Goal: Information Seeking & Learning: Compare options

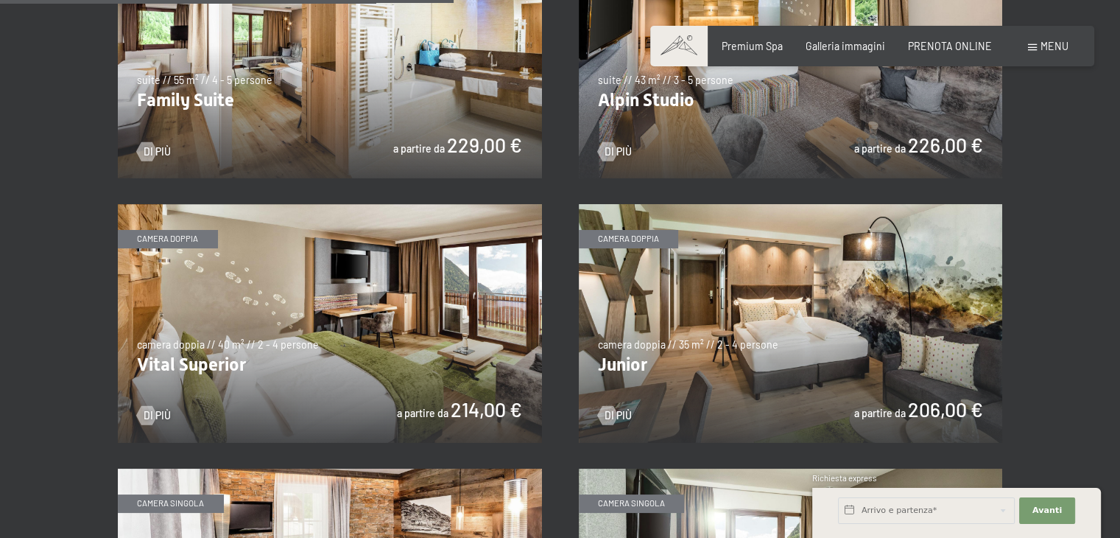
scroll to position [1722, 0]
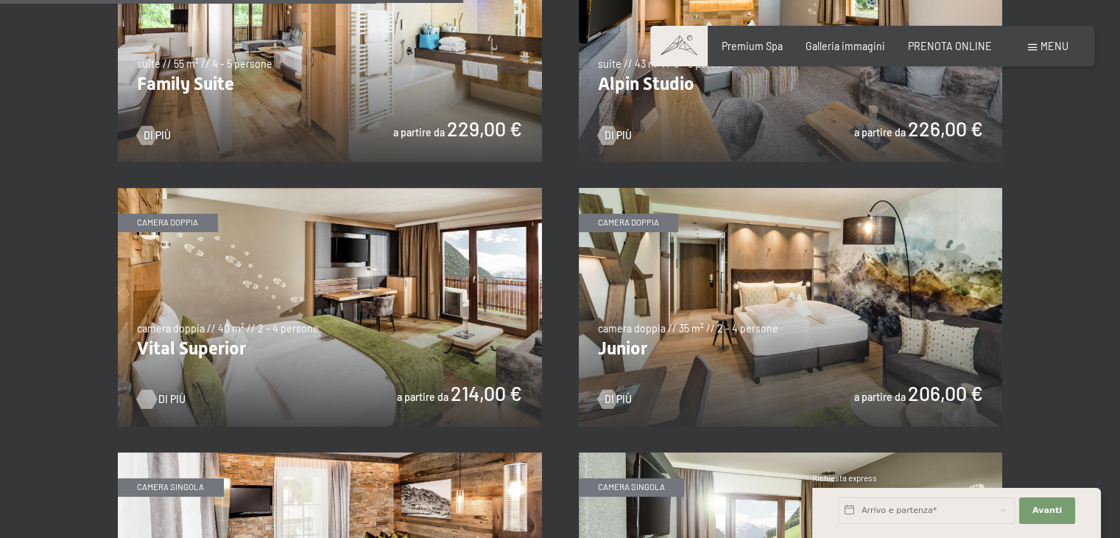
click at [152, 399] on div at bounding box center [146, 399] width 11 height 19
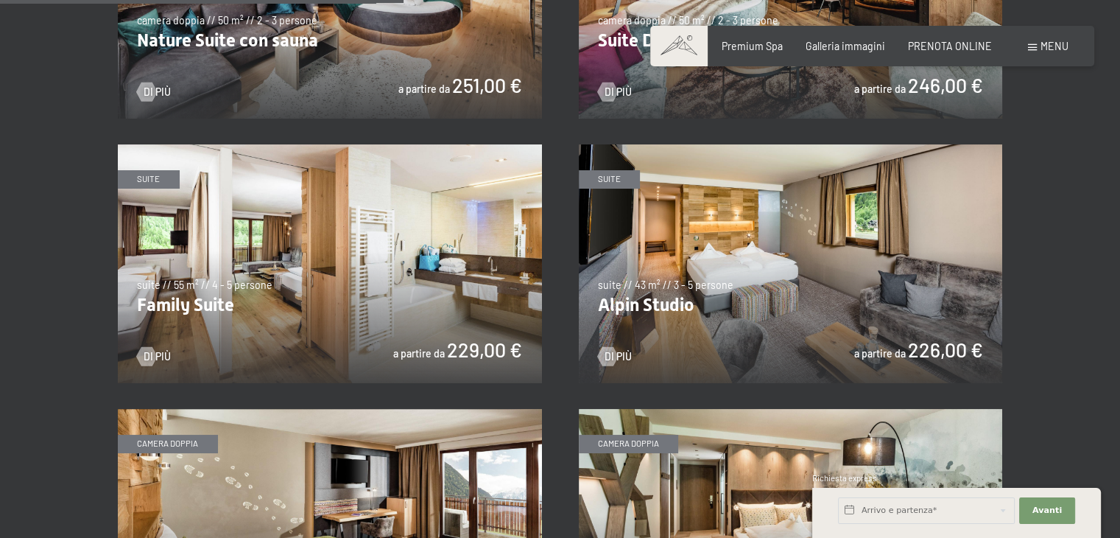
click at [779, 314] on img at bounding box center [791, 263] width 424 height 239
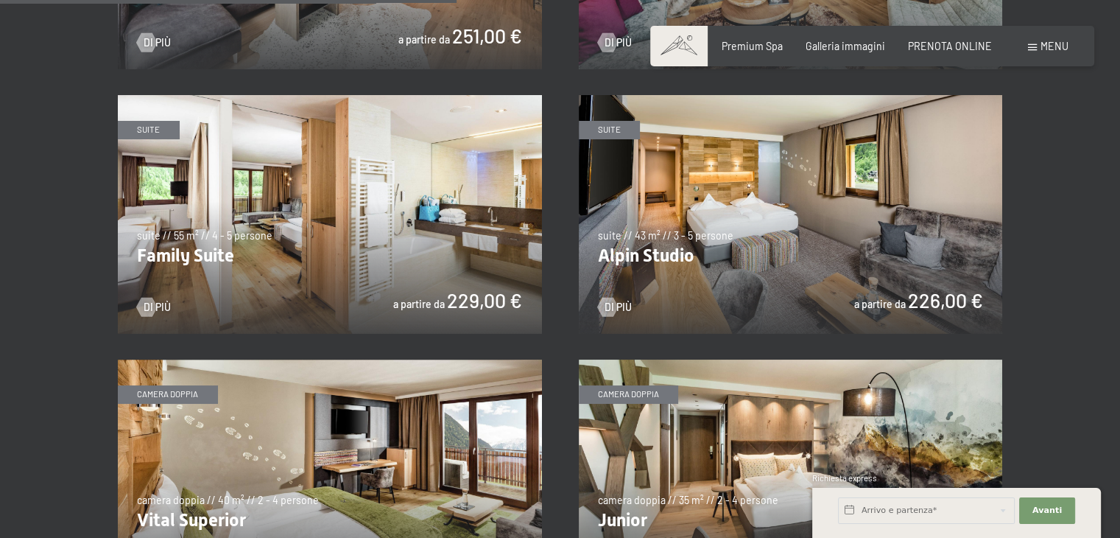
scroll to position [1722, 0]
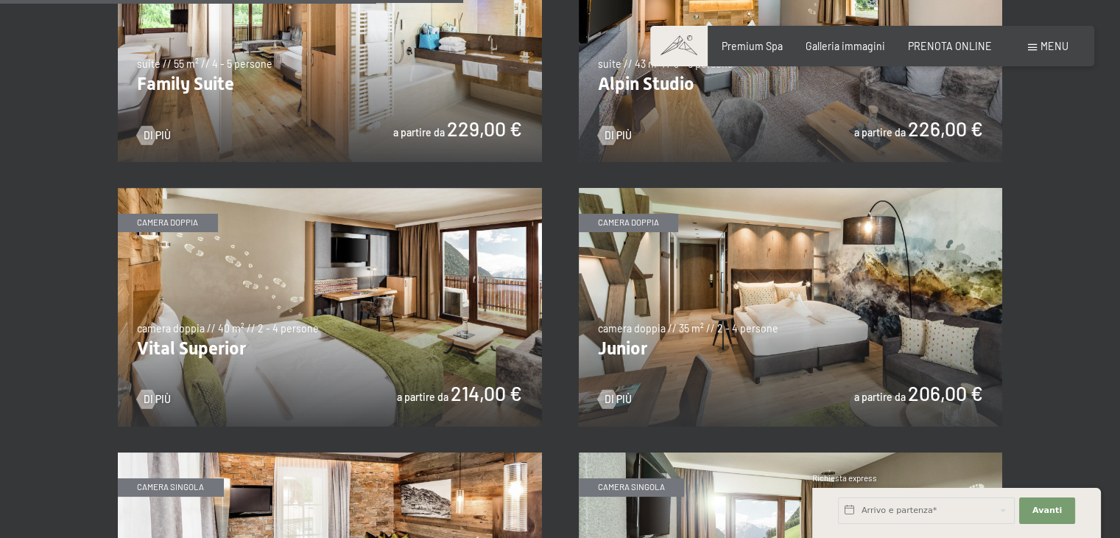
click at [717, 342] on img at bounding box center [791, 307] width 424 height 239
click at [392, 348] on img at bounding box center [330, 307] width 424 height 239
click at [785, 345] on img at bounding box center [791, 307] width 424 height 239
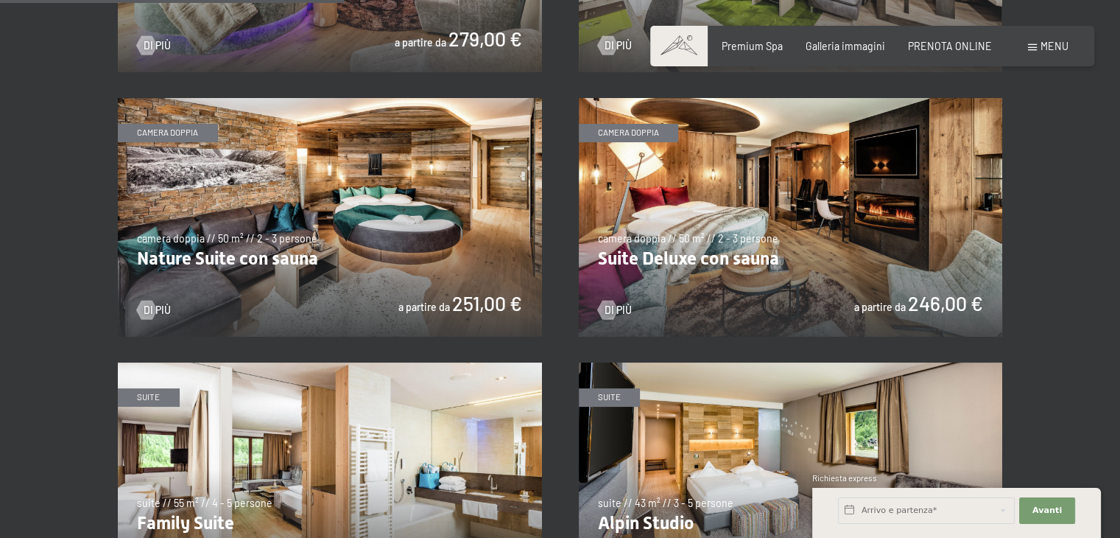
scroll to position [1280, 0]
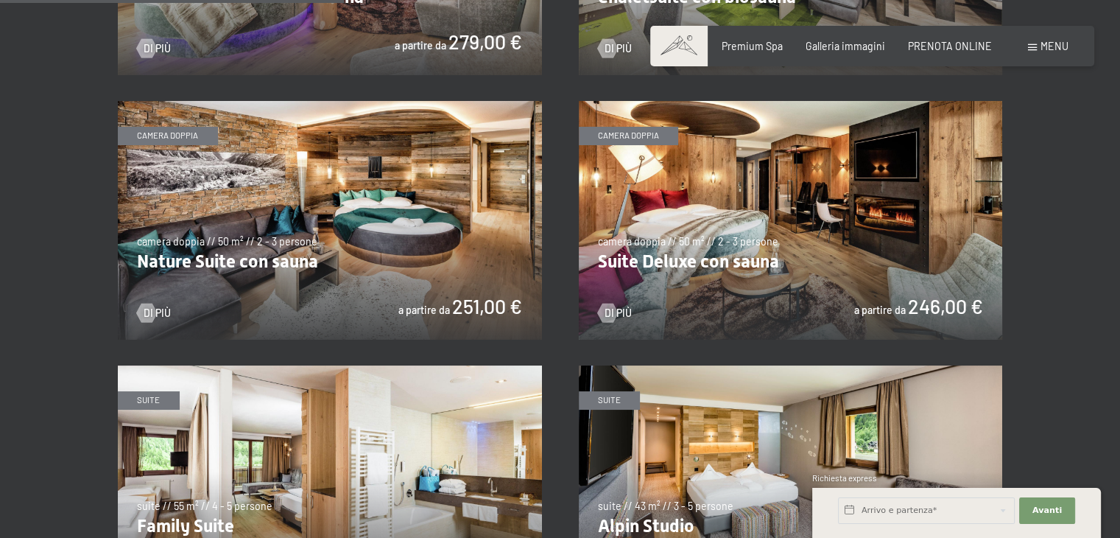
click at [860, 272] on img at bounding box center [791, 220] width 424 height 239
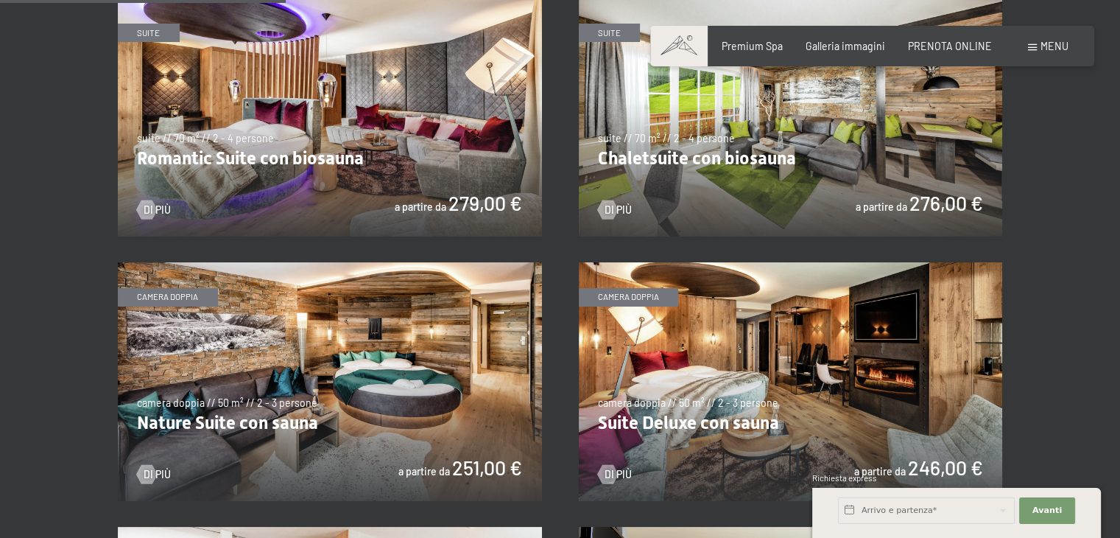
scroll to position [1059, 0]
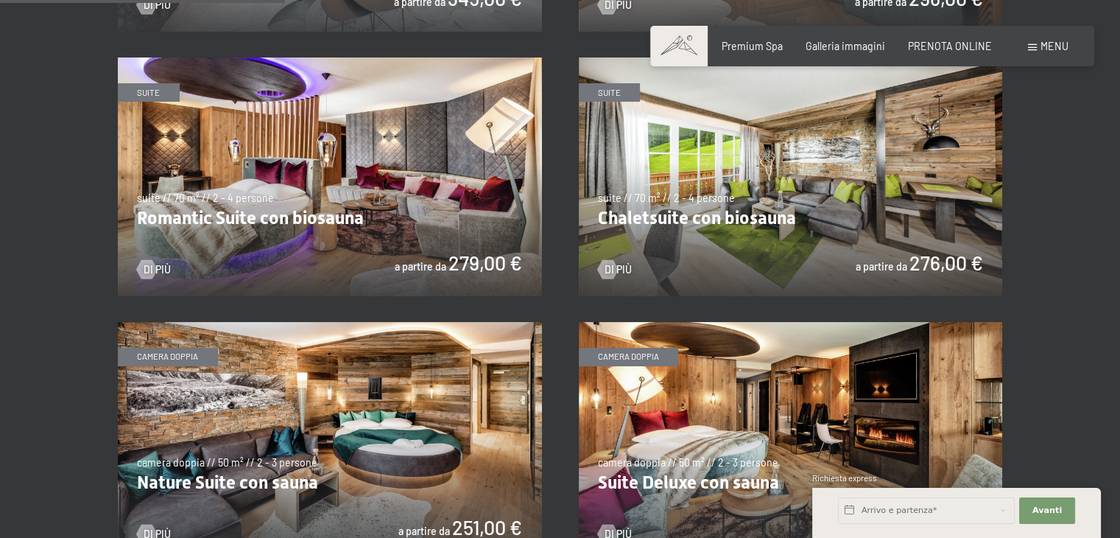
click at [791, 225] on img at bounding box center [791, 176] width 424 height 239
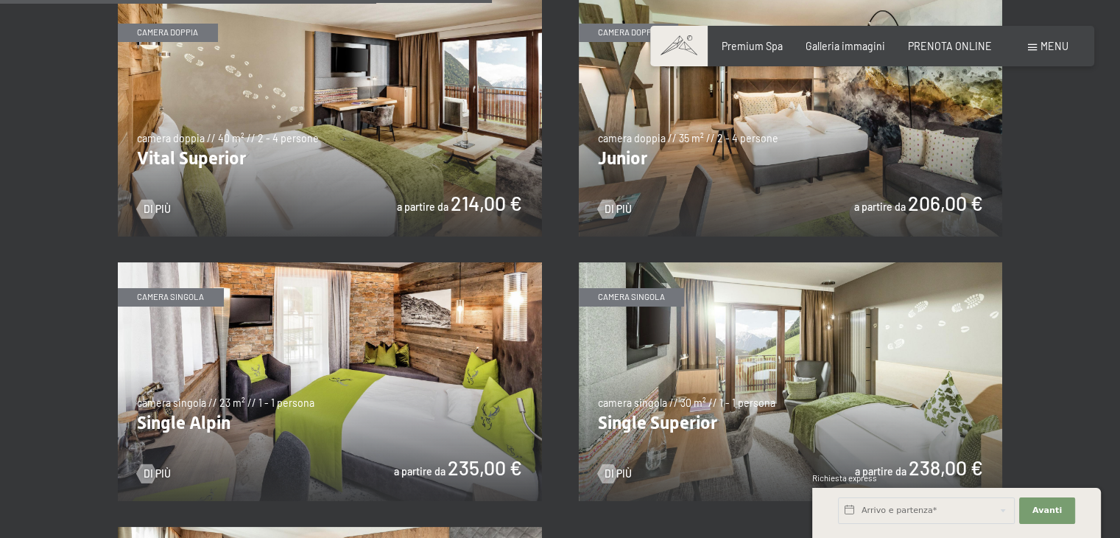
scroll to position [1943, 0]
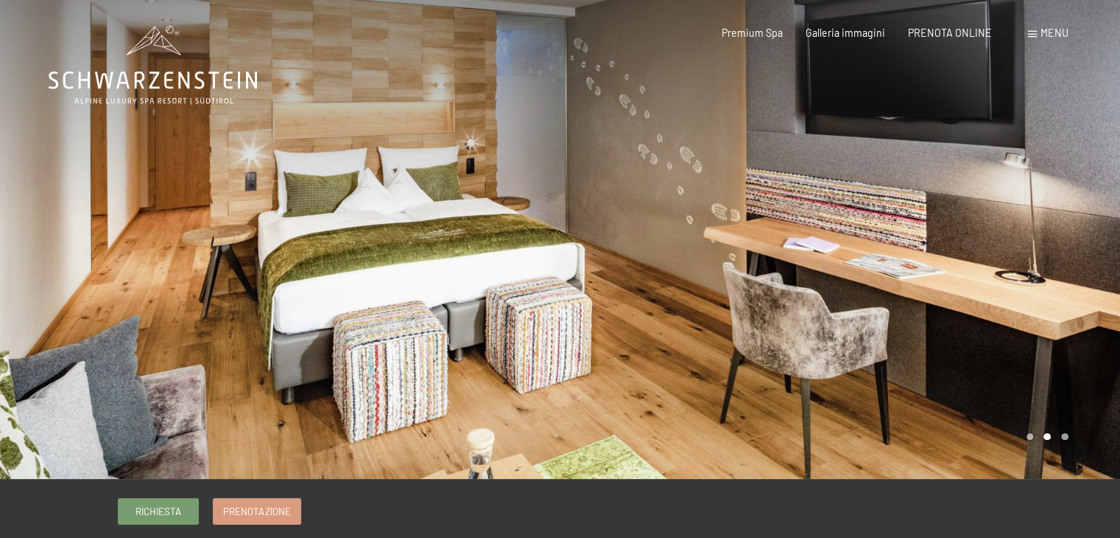
click at [1042, 250] on div at bounding box center [841, 239] width 561 height 479
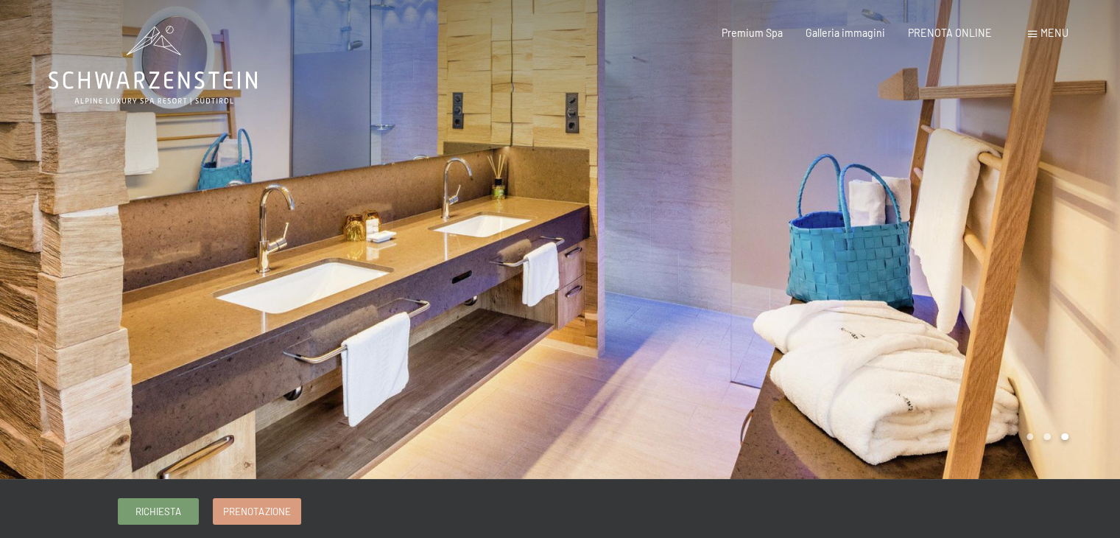
click at [1055, 246] on div at bounding box center [841, 239] width 561 height 479
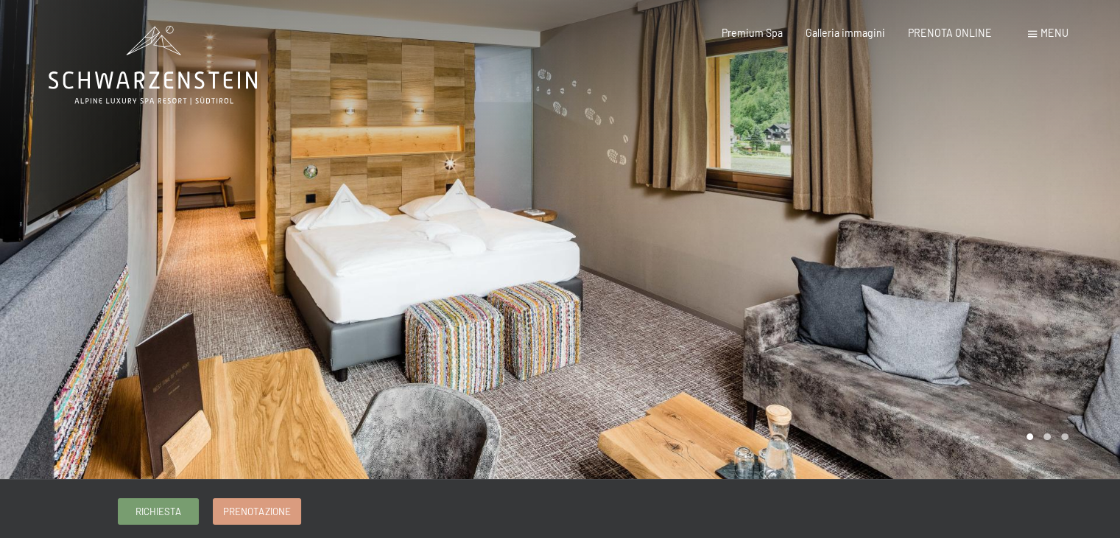
click at [953, 257] on div at bounding box center [841, 239] width 561 height 479
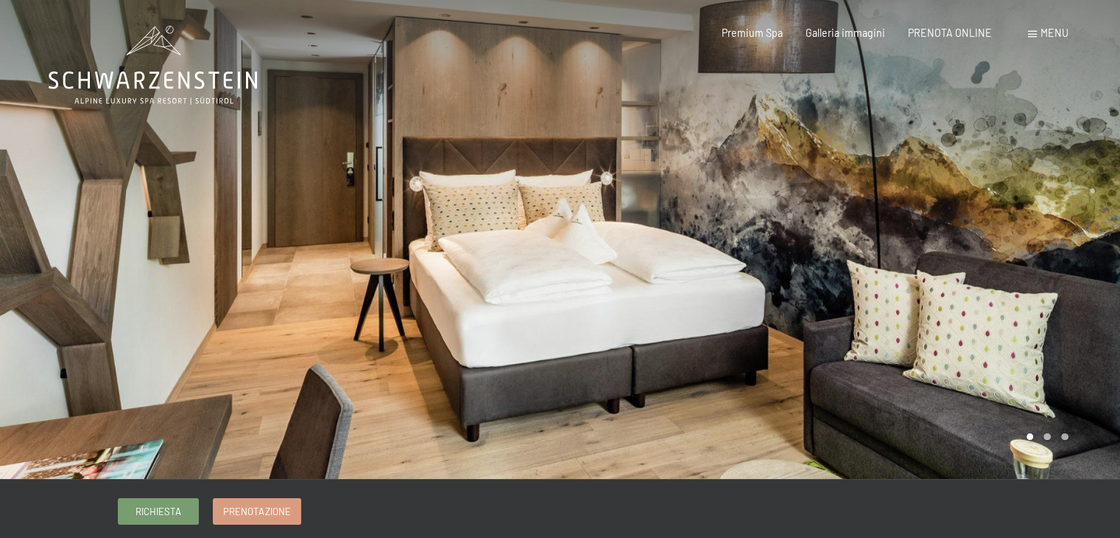
click at [964, 275] on div at bounding box center [841, 239] width 561 height 479
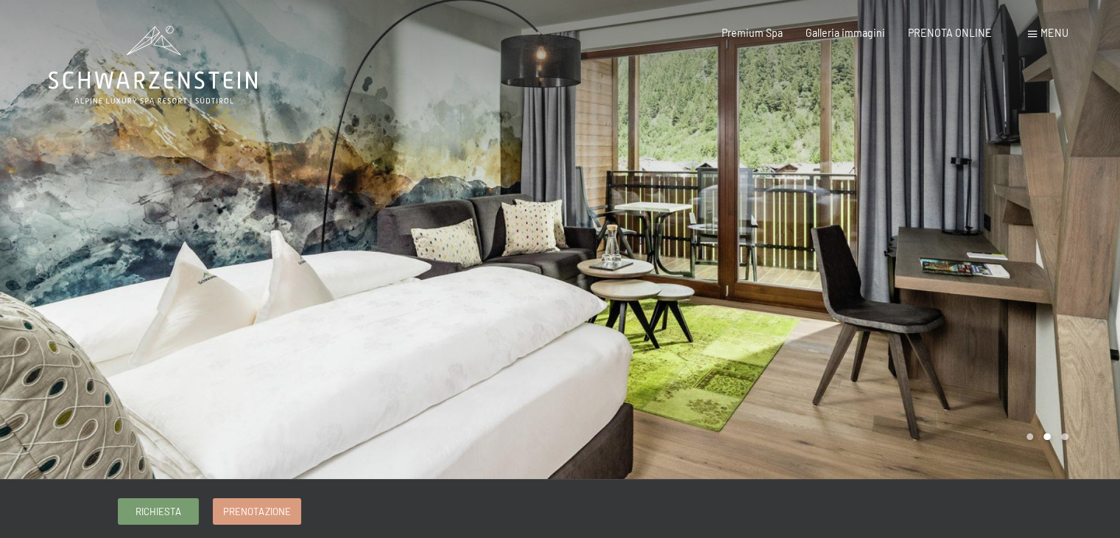
click at [964, 275] on div at bounding box center [841, 239] width 561 height 479
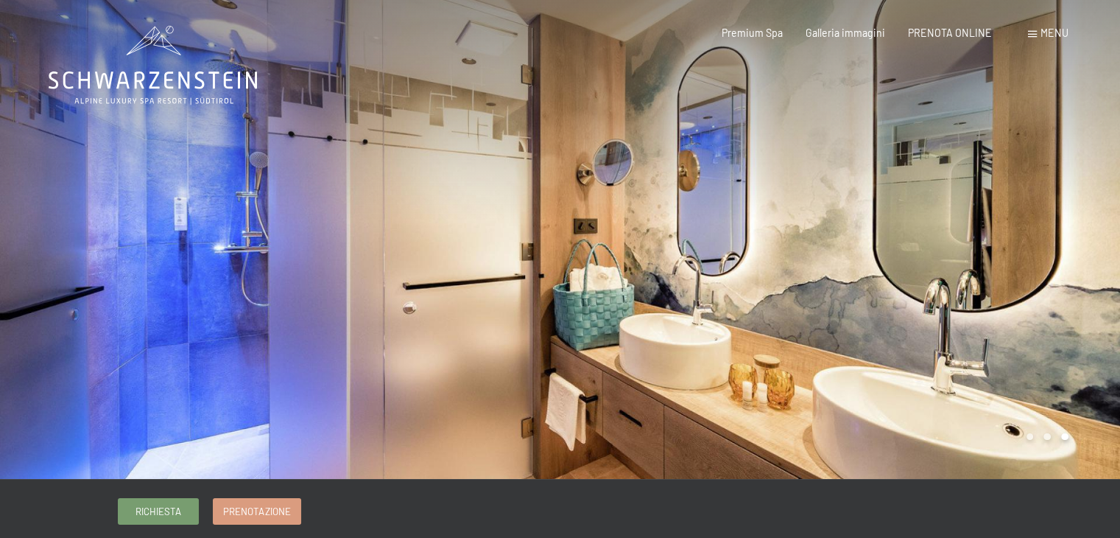
click at [964, 275] on div at bounding box center [841, 239] width 561 height 479
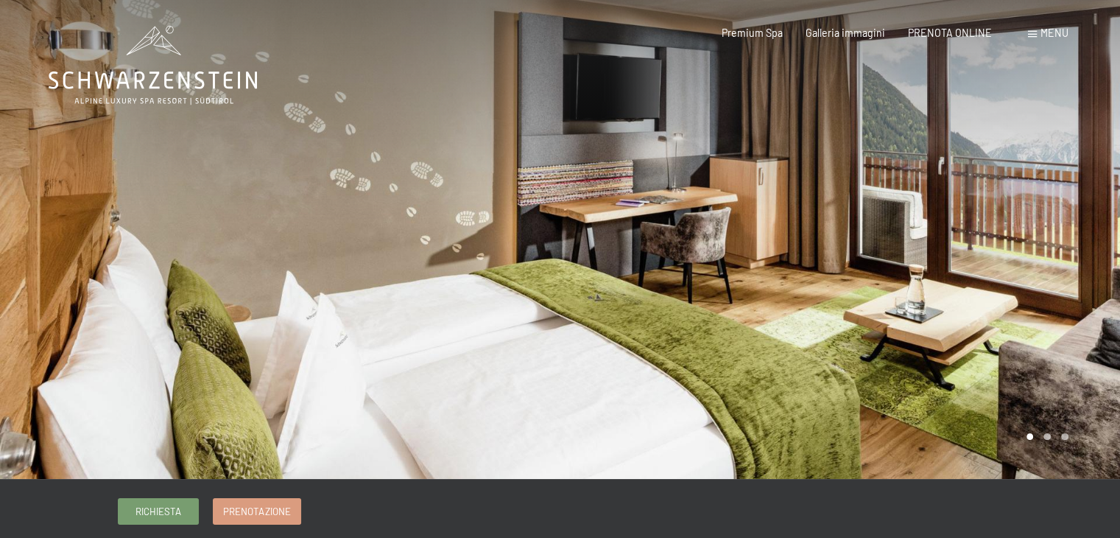
click at [862, 310] on div at bounding box center [841, 239] width 561 height 479
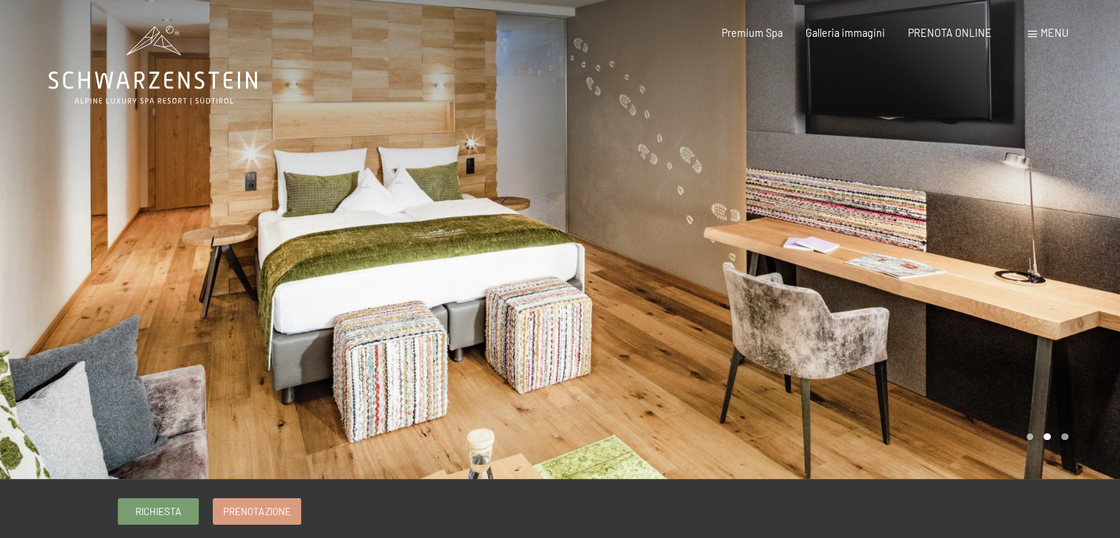
click at [807, 309] on div at bounding box center [841, 239] width 561 height 479
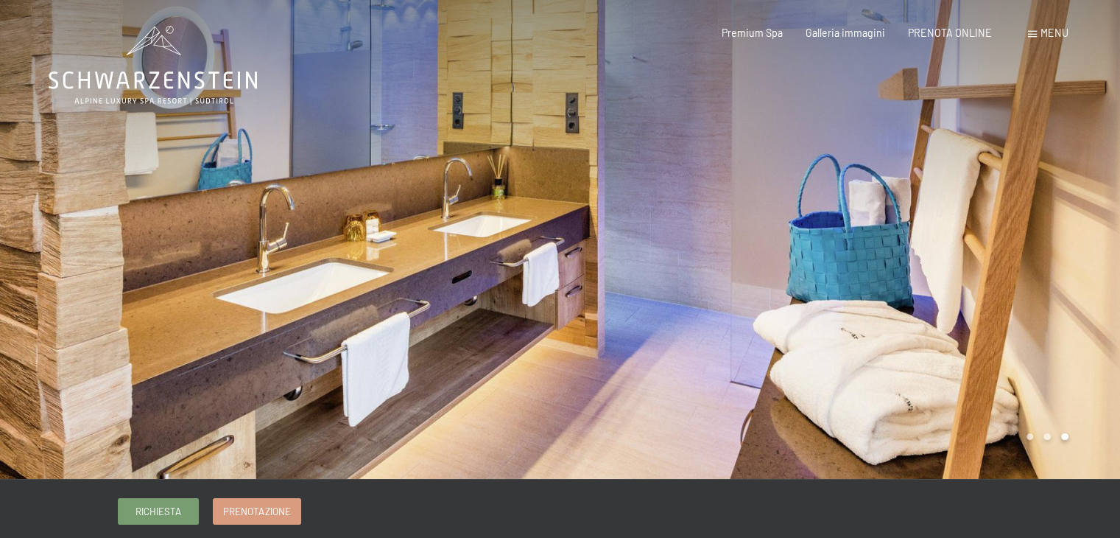
click at [706, 278] on div at bounding box center [841, 239] width 561 height 479
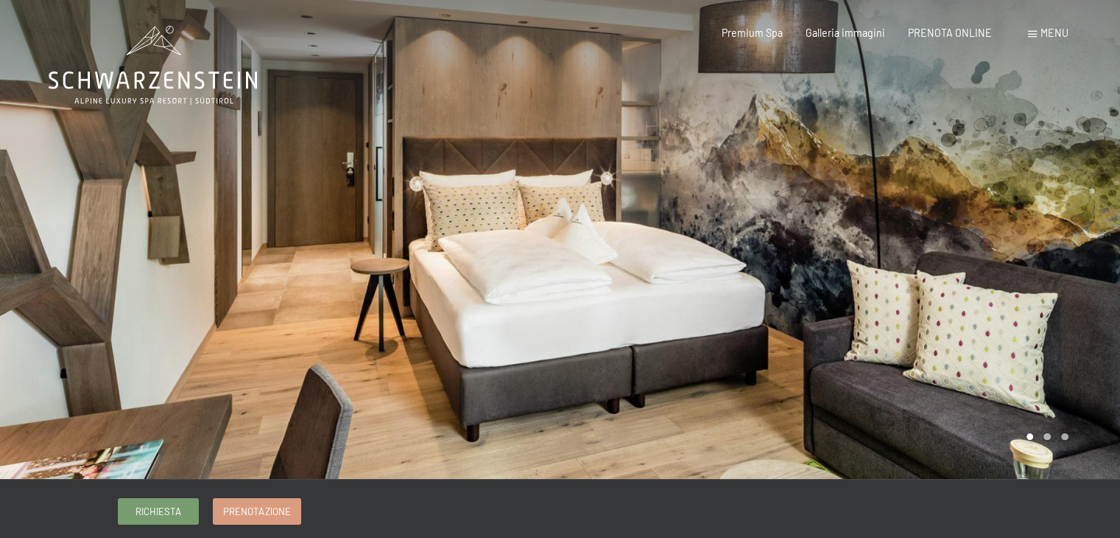
click at [931, 256] on div at bounding box center [841, 239] width 561 height 479
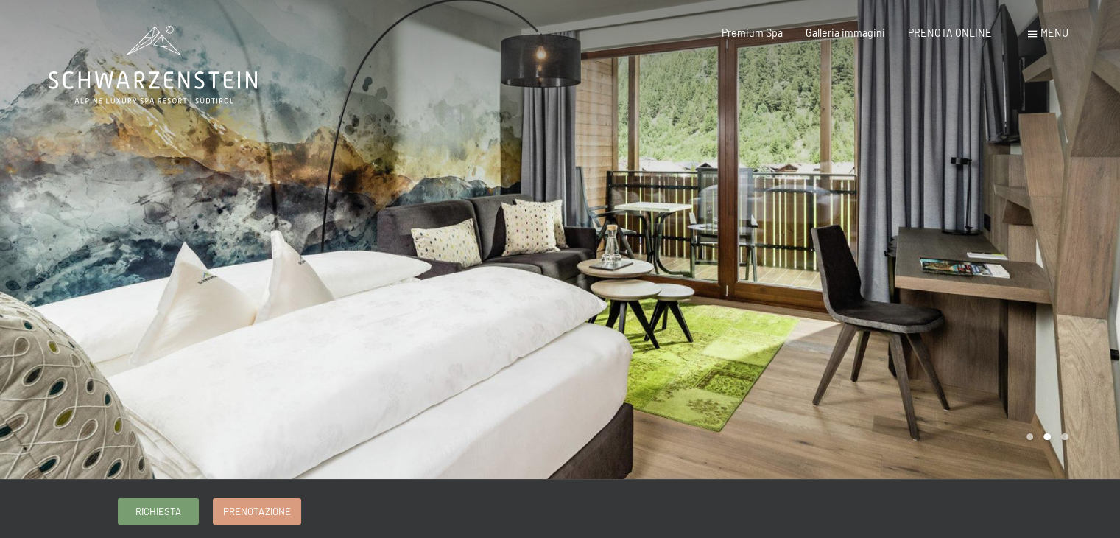
click at [933, 255] on div at bounding box center [841, 239] width 561 height 479
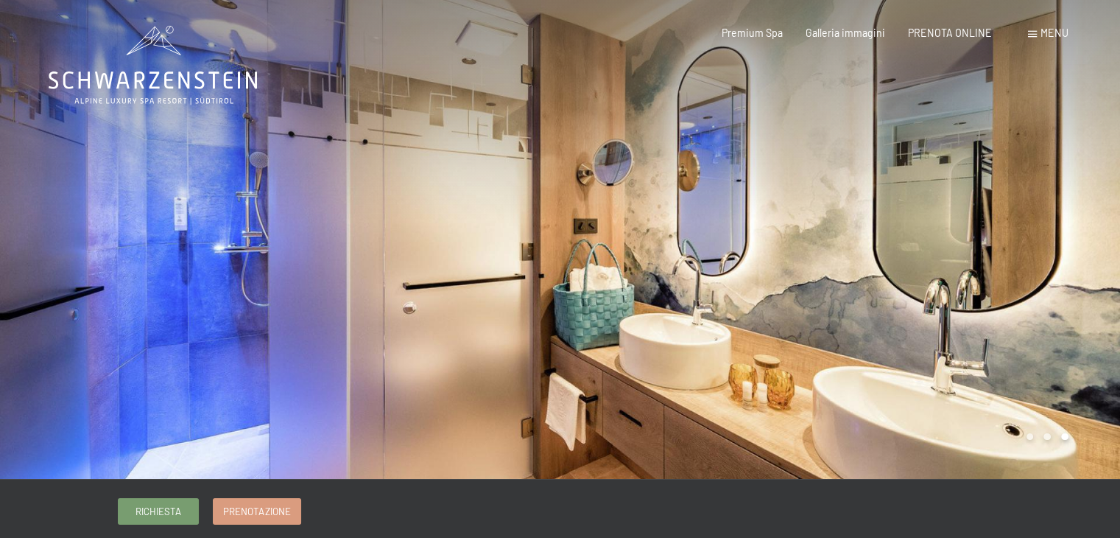
click at [936, 251] on div at bounding box center [841, 239] width 561 height 479
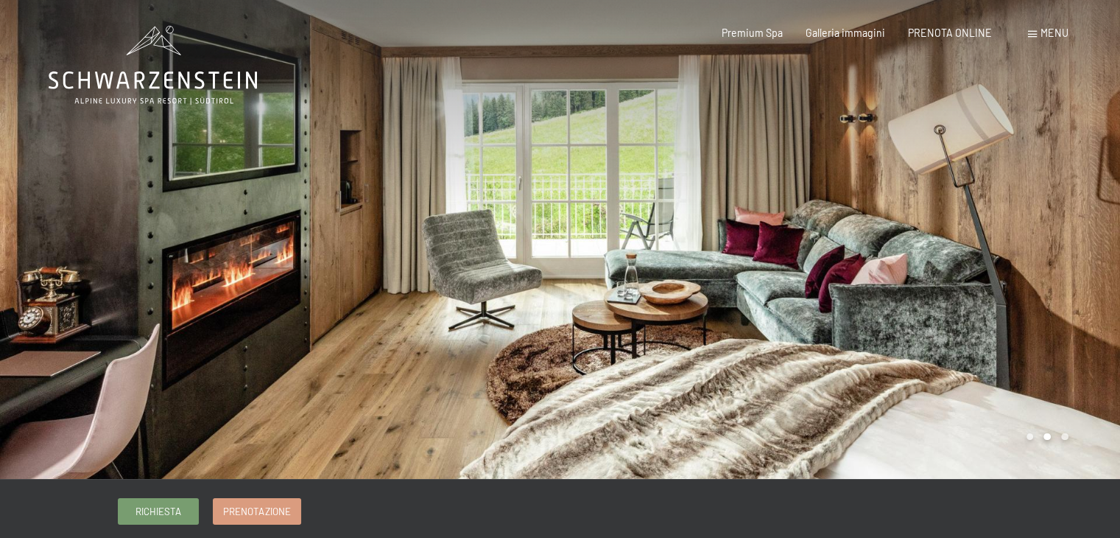
click at [973, 248] on div at bounding box center [841, 239] width 561 height 479
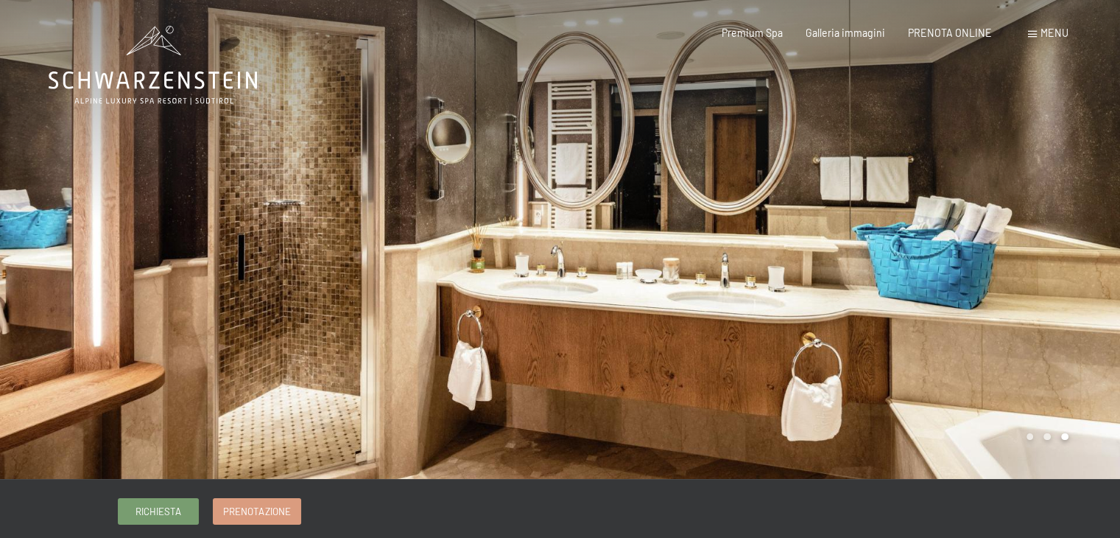
click at [986, 262] on div at bounding box center [841, 239] width 561 height 479
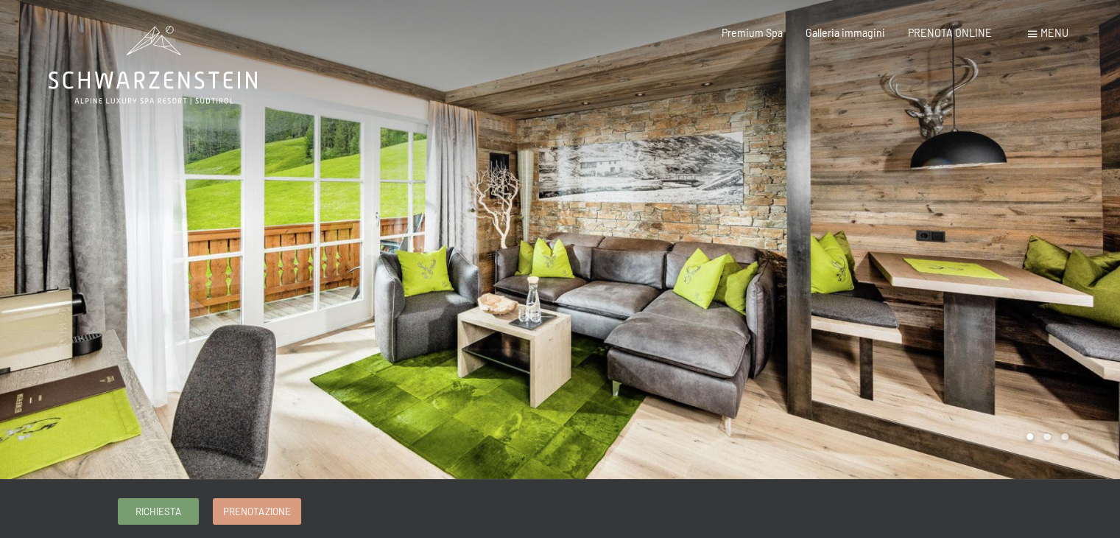
click at [953, 260] on div at bounding box center [841, 239] width 561 height 479
